Goal: Transaction & Acquisition: Purchase product/service

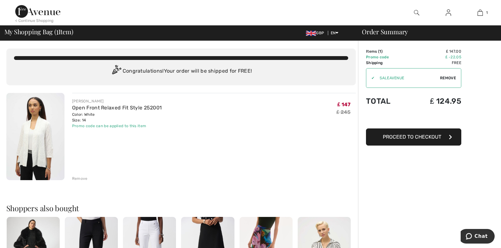
click at [35, 19] on div "< Continue Shopping" at bounding box center [34, 21] width 38 height 6
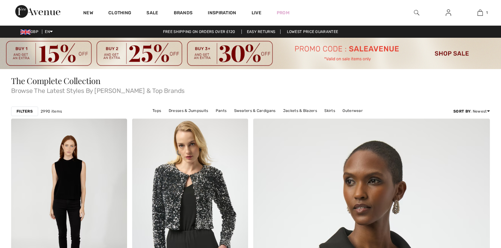
checkbox input "true"
click at [115, 106] on div "Filters 2990 items Tops Dresses & Jumpsuits Pants Sweaters & Cardigans Jackets …" at bounding box center [250, 111] width 478 height 15
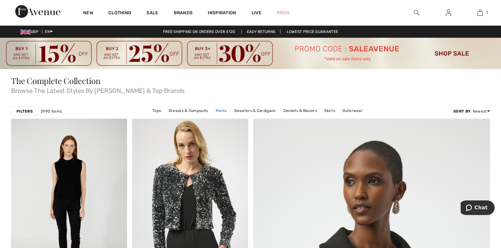
click at [221, 110] on link "Pants" at bounding box center [220, 111] width 17 height 8
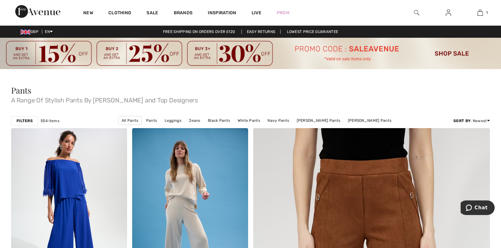
click at [442, 51] on img at bounding box center [250, 53] width 501 height 31
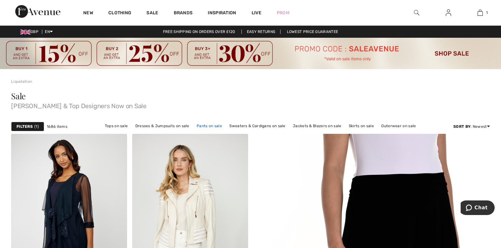
click at [209, 125] on link "Pants on sale" at bounding box center [209, 126] width 32 height 8
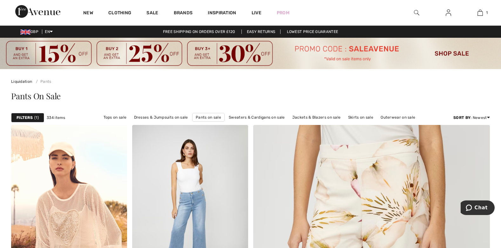
click at [29, 118] on strong "Filters" at bounding box center [25, 118] width 16 height 6
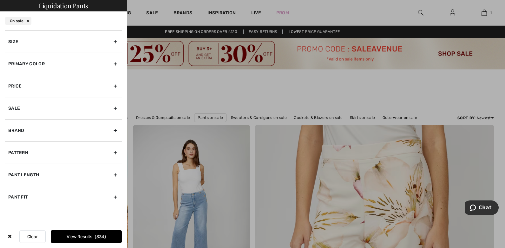
click at [116, 42] on div "Size" at bounding box center [63, 41] width 117 height 22
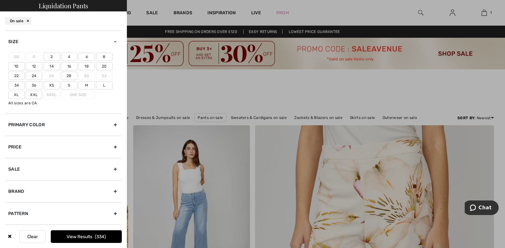
click at [51, 65] on label "14" at bounding box center [51, 66] width 17 height 8
click at [0, 0] on input"] "14" at bounding box center [0, 0] width 0 height 0
click at [101, 85] on label "L" at bounding box center [104, 85] width 17 height 8
click at [0, 0] on input"] "L" at bounding box center [0, 0] width 0 height 0
click at [111, 192] on div "Brand" at bounding box center [63, 191] width 117 height 22
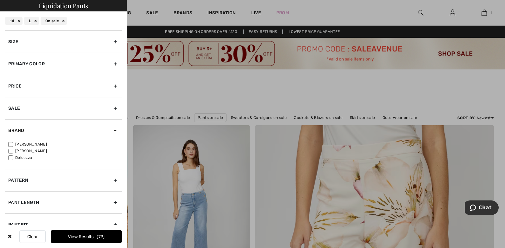
click at [12, 146] on input"] "[PERSON_NAME]" at bounding box center [10, 144] width 5 height 5
checkbox input"] "true"
click at [74, 236] on button "View Results 59" at bounding box center [86, 236] width 71 height 13
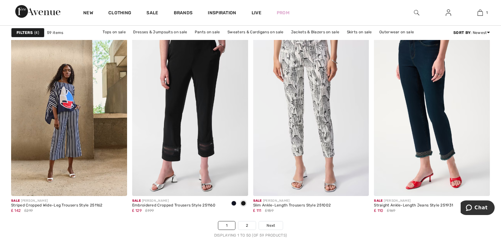
scroll to position [3085, 0]
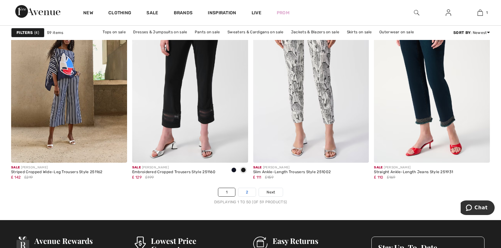
click at [248, 191] on link "2" at bounding box center [246, 192] width 17 height 8
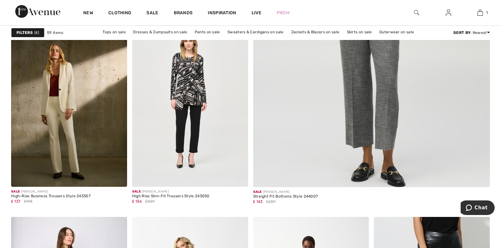
scroll to position [319, 0]
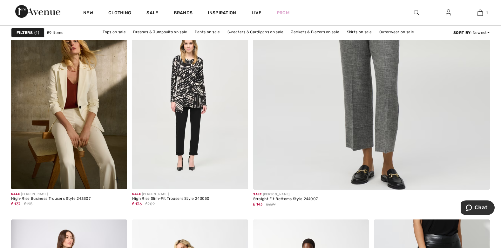
click at [88, 180] on img at bounding box center [69, 103] width 116 height 174
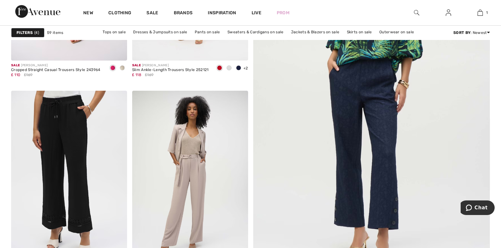
scroll to position [235, 0]
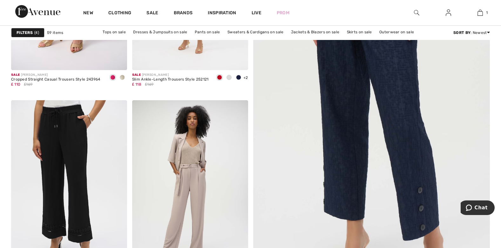
click at [388, 115] on img at bounding box center [371, 110] width 284 height 426
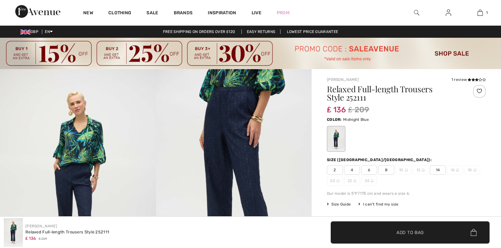
checkbox input "true"
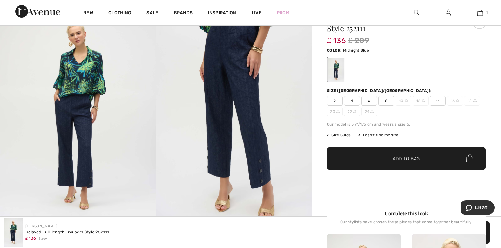
scroll to position [67, 0]
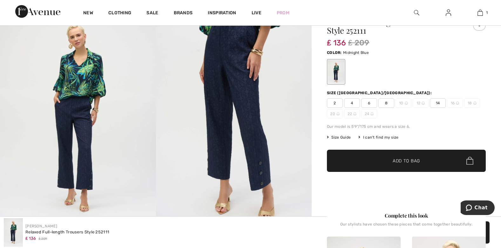
click at [436, 103] on span "14" at bounding box center [437, 103] width 16 height 10
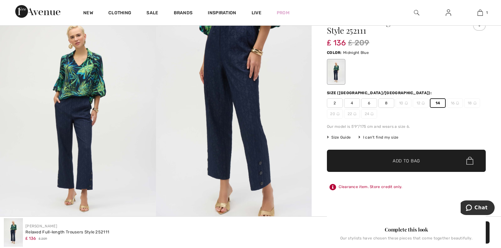
click at [413, 161] on span "Add to Bag" at bounding box center [405, 160] width 27 height 7
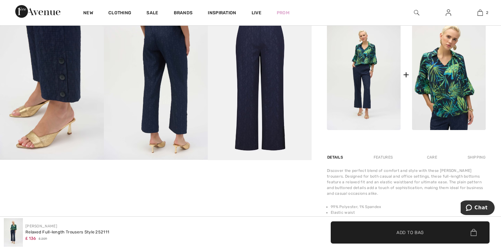
scroll to position [303, 0]
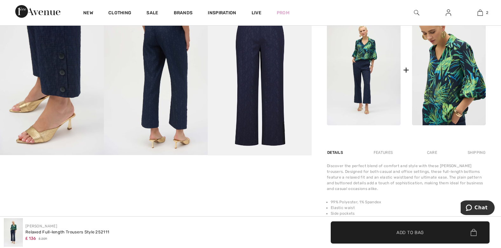
click at [457, 82] on img at bounding box center [449, 70] width 74 height 110
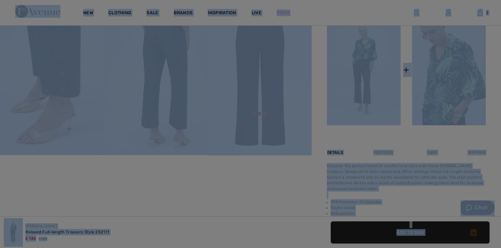
click at [457, 82] on div at bounding box center [250, 124] width 501 height 248
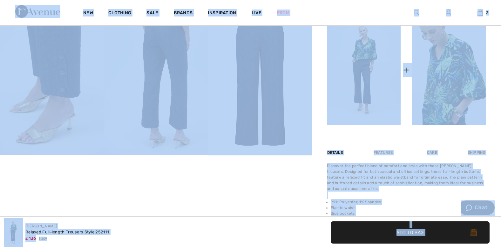
click at [457, 82] on img at bounding box center [449, 70] width 74 height 110
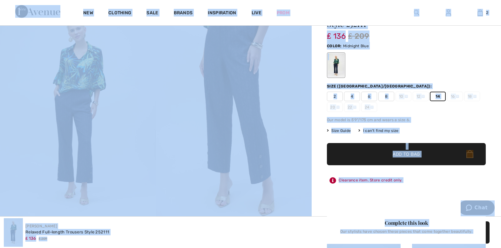
scroll to position [0, 0]
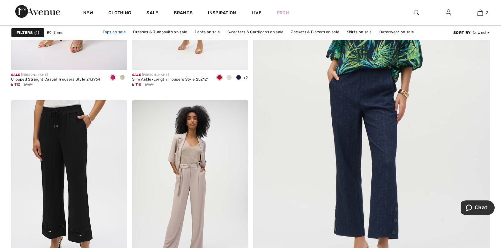
click at [114, 31] on link "Tops on sale" at bounding box center [114, 32] width 30 height 8
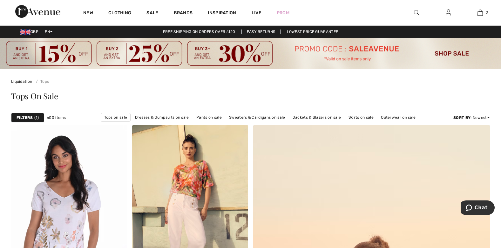
click at [29, 117] on strong "Filters" at bounding box center [25, 118] width 16 height 6
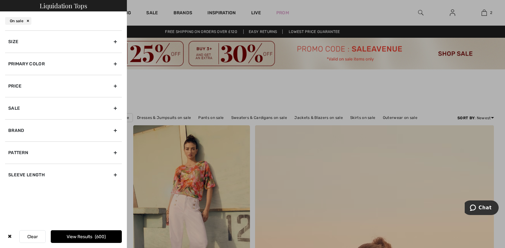
click at [115, 130] on div "Brand" at bounding box center [63, 130] width 117 height 22
click at [11, 144] on input"] "[PERSON_NAME]" at bounding box center [10, 144] width 5 height 5
checkbox input"] "true"
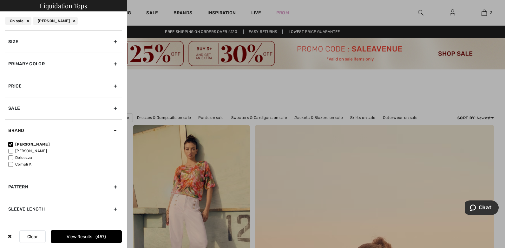
click at [115, 187] on div "Pattern" at bounding box center [63, 187] width 117 height 22
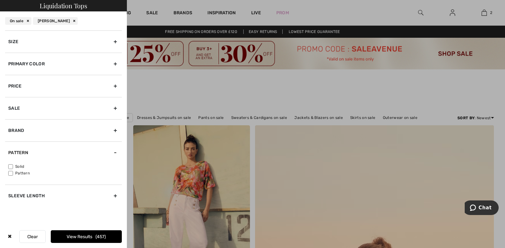
click at [10, 174] on input"] "Pattern" at bounding box center [10, 173] width 5 height 5
checkbox input"] "true"
click at [115, 196] on div "Sleeve length" at bounding box center [63, 196] width 117 height 22
click at [10, 202] on input"] "3/4 Sleeve" at bounding box center [10, 202] width 5 height 5
checkbox input"] "true"
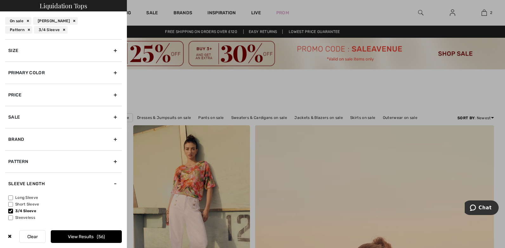
click at [95, 236] on button "View Results 56" at bounding box center [86, 236] width 71 height 13
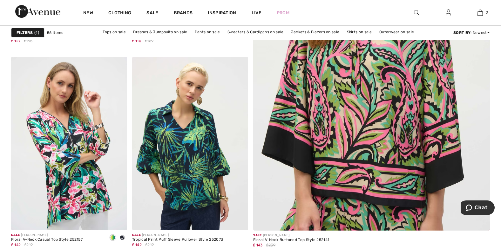
scroll to position [307, 0]
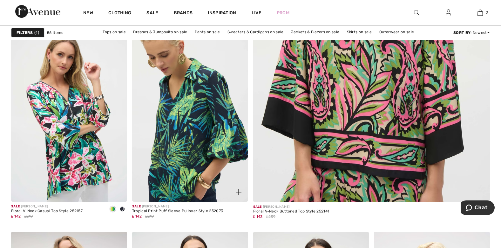
click at [198, 134] on img at bounding box center [190, 115] width 116 height 174
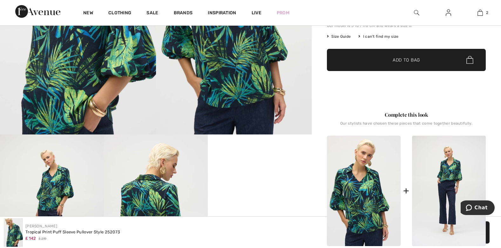
scroll to position [113, 0]
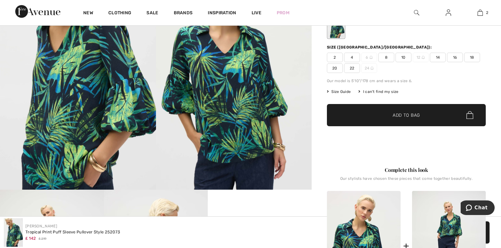
click at [439, 57] on span "14" at bounding box center [437, 58] width 16 height 10
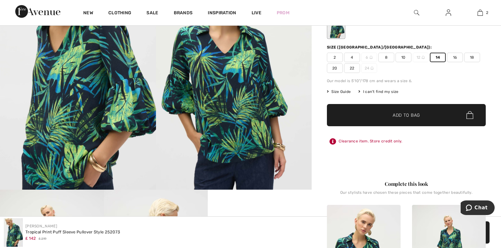
click at [417, 113] on span "Add to Bag" at bounding box center [405, 115] width 27 height 7
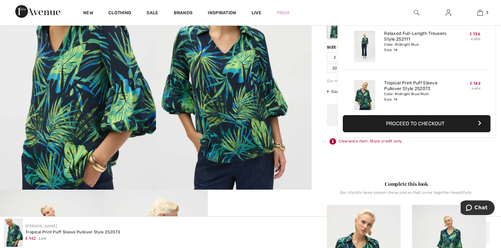
scroll to position [69, 0]
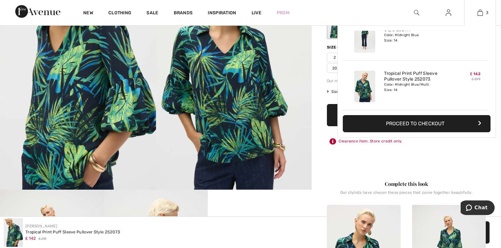
click at [459, 123] on button "Proceed to Checkout" at bounding box center [416, 123] width 148 height 17
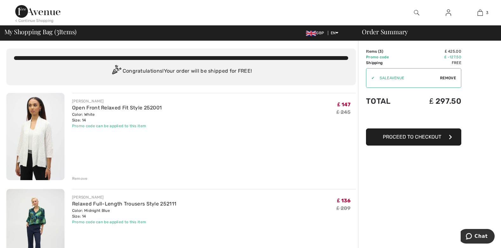
click at [41, 20] on div "< Continue Shopping" at bounding box center [34, 21] width 38 height 6
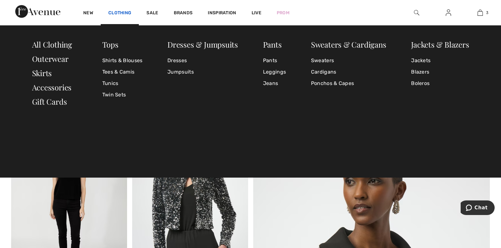
click at [119, 10] on link "Clothing" at bounding box center [119, 13] width 23 height 7
click at [269, 82] on link "Jeans" at bounding box center [274, 83] width 23 height 11
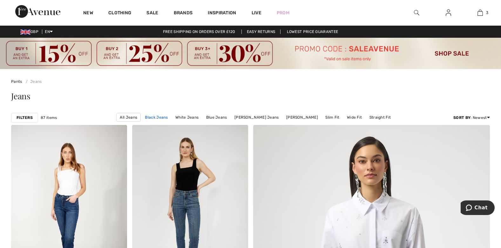
click at [159, 117] on link "Black Jeans" at bounding box center [156, 117] width 29 height 8
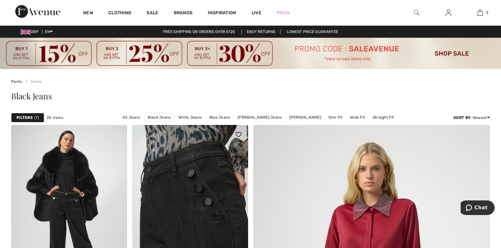
click at [183, 189] on img at bounding box center [190, 212] width 116 height 174
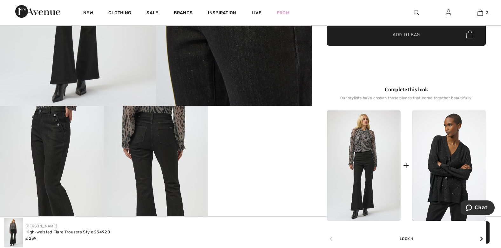
scroll to position [78, 0]
